Goal: Obtain resource: Obtain resource

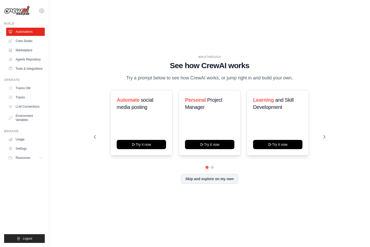
click at [42, 13] on icon at bounding box center [42, 11] width 6 height 6
click at [61, 37] on div "Settings" at bounding box center [63, 31] width 49 height 13
click at [61, 34] on span "Settings" at bounding box center [64, 31] width 40 height 5
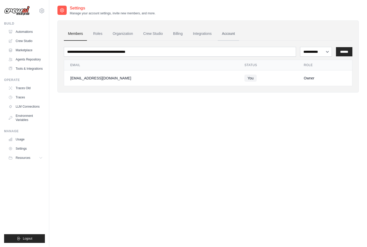
click at [235, 33] on link "Account" at bounding box center [227, 34] width 21 height 14
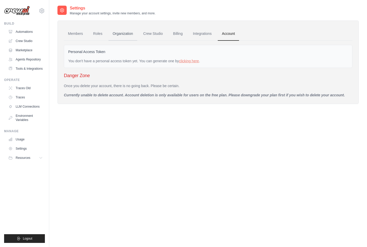
click at [110, 33] on link "Organization" at bounding box center [122, 34] width 28 height 14
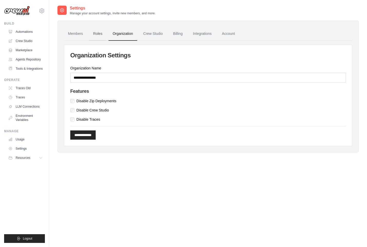
click at [97, 34] on link "Roles" at bounding box center [97, 34] width 17 height 14
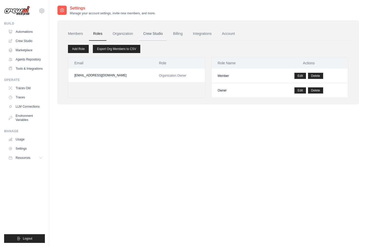
click at [154, 34] on link "Crew Studio" at bounding box center [153, 34] width 28 height 14
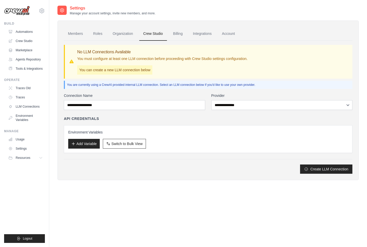
click at [203, 33] on link "Integrations" at bounding box center [202, 34] width 27 height 14
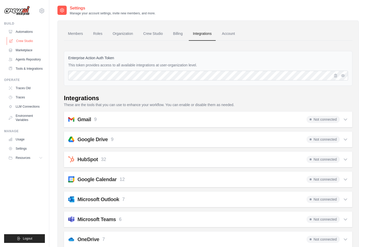
click at [32, 43] on link "Crew Studio" at bounding box center [26, 41] width 39 height 8
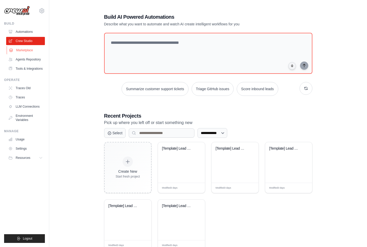
click at [28, 50] on link "Marketplace" at bounding box center [26, 50] width 39 height 8
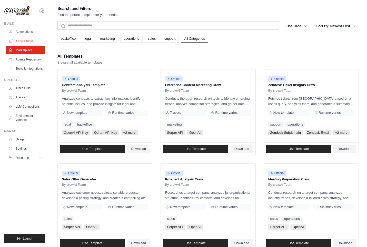
click at [26, 41] on link "Crew Studio" at bounding box center [26, 41] width 39 height 8
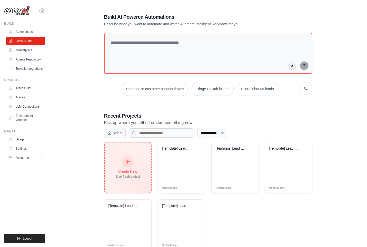
click at [131, 159] on div at bounding box center [127, 161] width 11 height 11
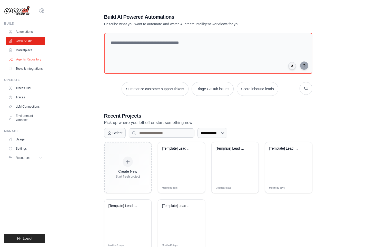
click at [34, 58] on link "Agents Repository" at bounding box center [26, 59] width 39 height 8
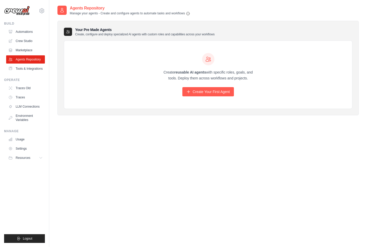
click at [33, 48] on link "Marketplace" at bounding box center [25, 50] width 39 height 8
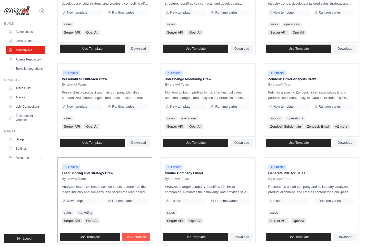
scroll to position [228, 0]
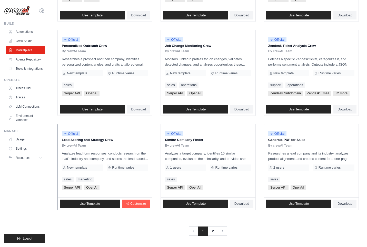
click at [97, 155] on p "Analyzes lead form responses, conducts research on the lead's industry and comp…" at bounding box center [105, 156] width 86 height 11
click at [235, 201] on link "Download" at bounding box center [241, 204] width 23 height 8
click at [364, 131] on div "Search and Filters Find the perfect template for your needs Search Use Case bac…" at bounding box center [207, 6] width 317 height 458
click at [211, 202] on link "Use Template" at bounding box center [195, 204] width 65 height 8
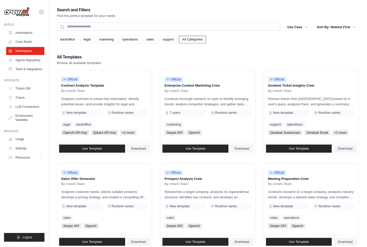
scroll to position [228, 0]
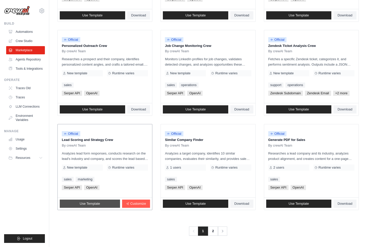
click at [107, 203] on link "Use Template" at bounding box center [90, 204] width 60 height 8
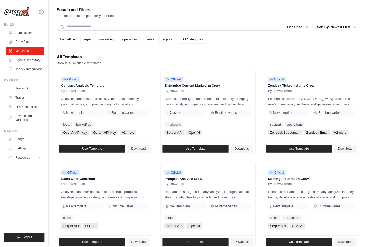
scroll to position [228, 0]
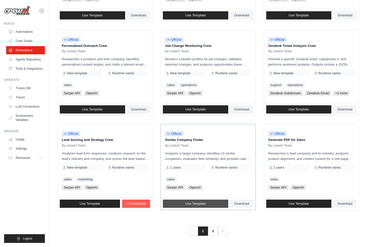
click at [195, 206] on link "Use Template" at bounding box center [195, 204] width 65 height 8
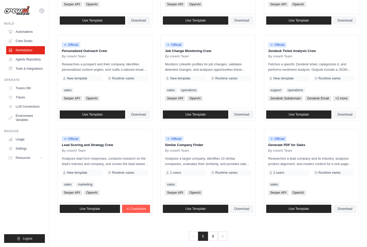
scroll to position [228, 0]
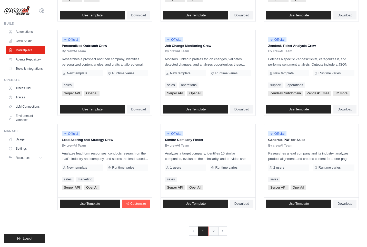
click at [213, 231] on link "2" at bounding box center [213, 230] width 10 height 9
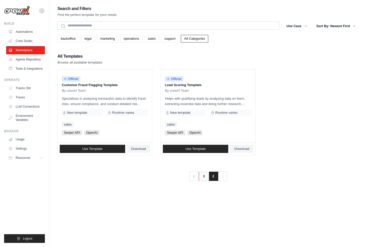
click at [203, 175] on link "1" at bounding box center [204, 176] width 10 height 9
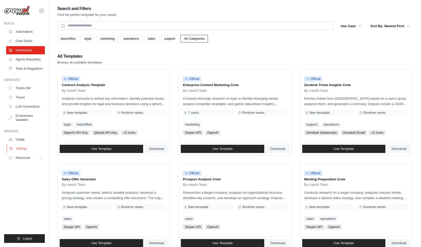
click at [35, 153] on link "Settings" at bounding box center [26, 148] width 39 height 8
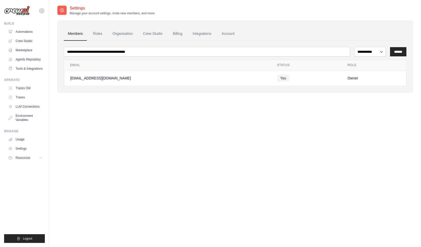
click at [24, 2] on div "minjikim1016@gmail.com Settings" at bounding box center [24, 8] width 41 height 16
click at [24, 12] on img at bounding box center [17, 11] width 26 height 10
click at [28, 29] on link "Automations" at bounding box center [26, 32] width 39 height 8
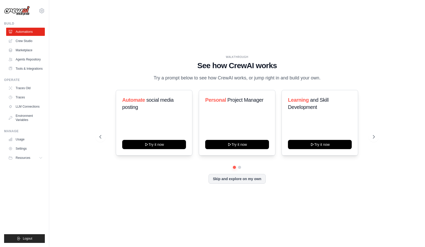
click at [20, 8] on img at bounding box center [17, 11] width 26 height 10
click at [29, 38] on link "Crew Studio" at bounding box center [26, 41] width 39 height 8
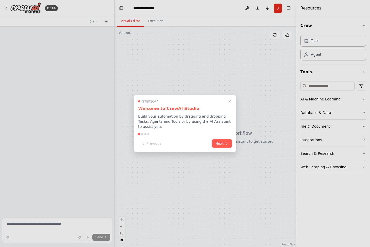
click at [230, 101] on icon "Close walkthrough" at bounding box center [230, 101] width 4 height 4
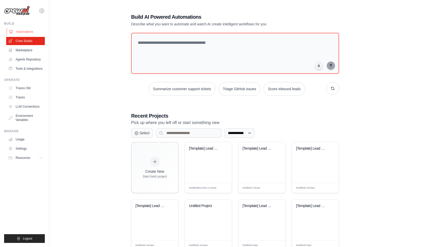
click at [29, 32] on link "Automations" at bounding box center [26, 32] width 39 height 8
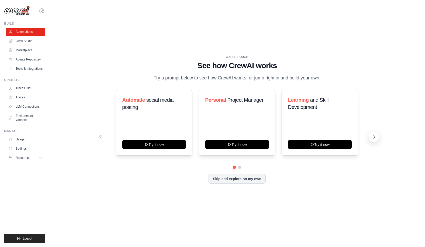
click at [373, 139] on icon at bounding box center [374, 136] width 5 height 5
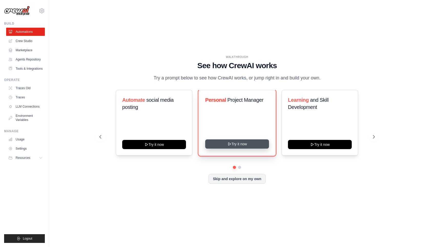
click at [246, 147] on button "Try it now" at bounding box center [237, 143] width 64 height 9
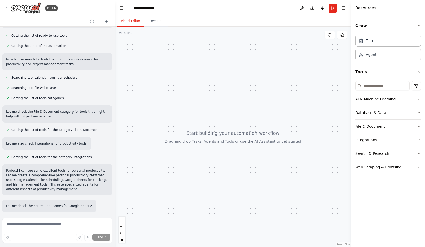
scroll to position [94, 0]
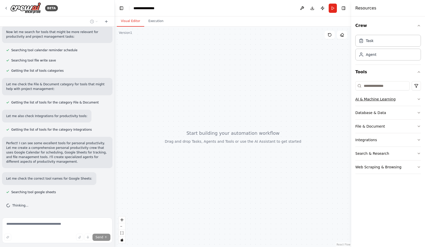
click at [418, 97] on icon "button" at bounding box center [419, 99] width 4 height 4
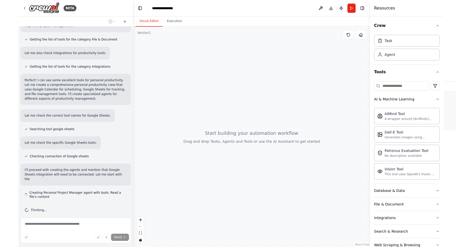
scroll to position [162, 0]
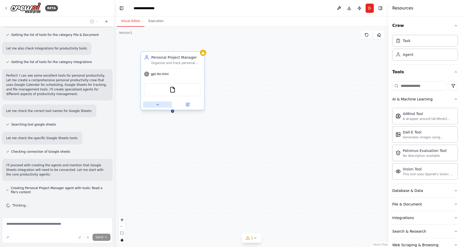
click at [158, 105] on icon at bounding box center [157, 104] width 4 height 4
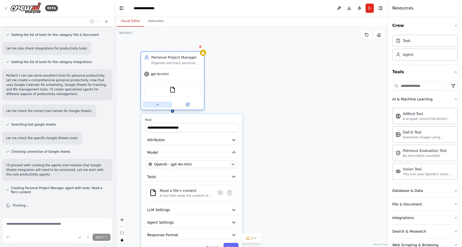
click at [158, 105] on icon at bounding box center [158, 104] width 2 height 1
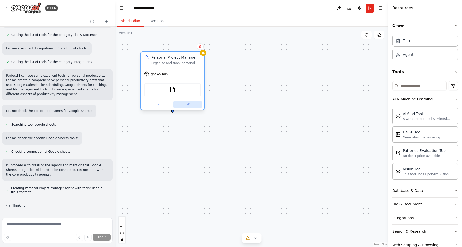
click at [189, 106] on button at bounding box center [187, 104] width 29 height 6
click at [230, 100] on div "Personal Project Manager Organize and track personal projects by creating proje…" at bounding box center [251, 137] width 273 height 220
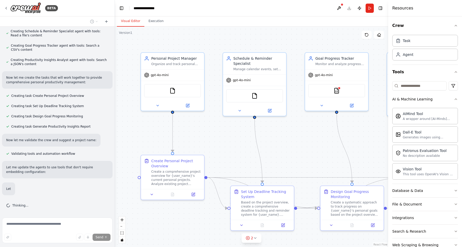
scroll to position [392, 0]
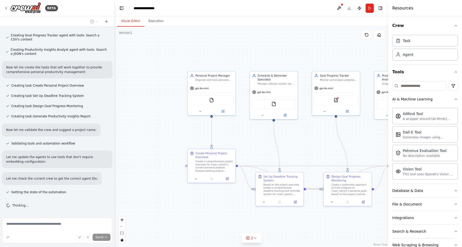
drag, startPoint x: 362, startPoint y: 150, endPoint x: 304, endPoint y: 141, distance: 58.2
click at [304, 141] on div ".deletable-edge-delete-btn { width: 20px; height: 20px; border: 0px solid #ffff…" at bounding box center [251, 137] width 273 height 220
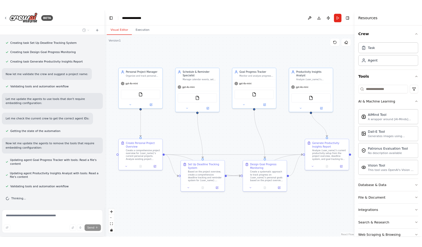
scroll to position [479, 0]
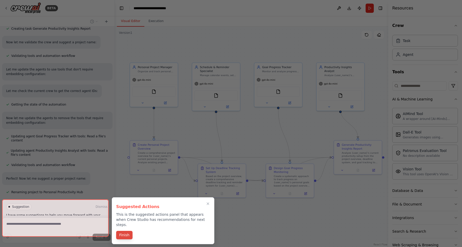
click at [129, 231] on button "Finish" at bounding box center [124, 235] width 16 height 8
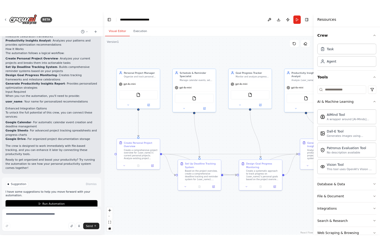
scroll to position [717, 0]
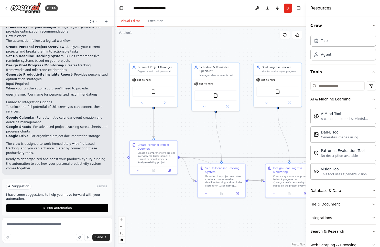
click at [364, 9] on div "Resources" at bounding box center [344, 8] width 74 height 16
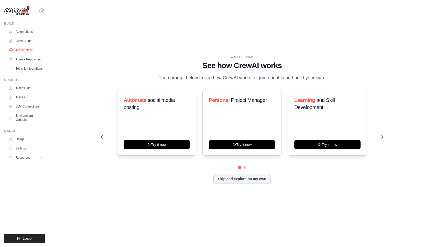
drag, startPoint x: 33, startPoint y: 51, endPoint x: 44, endPoint y: 51, distance: 11.0
click at [33, 51] on link "Marketplace" at bounding box center [26, 50] width 39 height 8
